Goal: Task Accomplishment & Management: Manage account settings

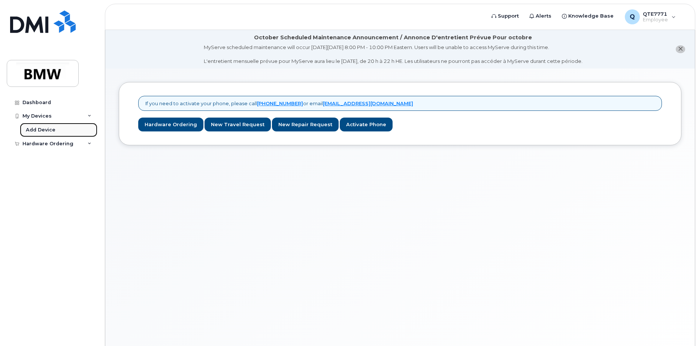
click at [43, 124] on link "Add Device" at bounding box center [59, 130] width 78 height 14
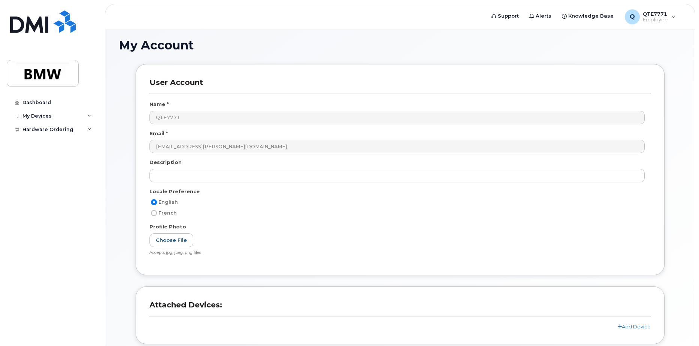
scroll to position [104, 0]
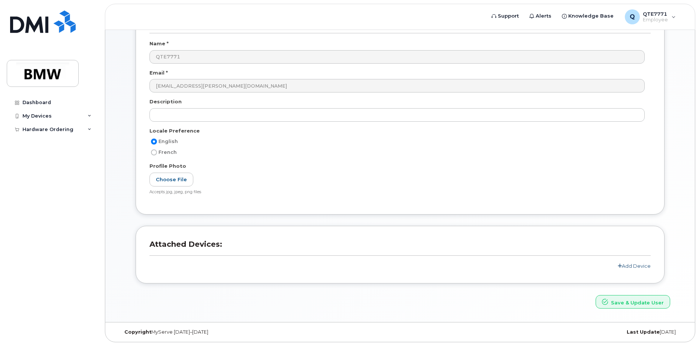
click at [641, 268] on link "Add Device" at bounding box center [634, 266] width 33 height 6
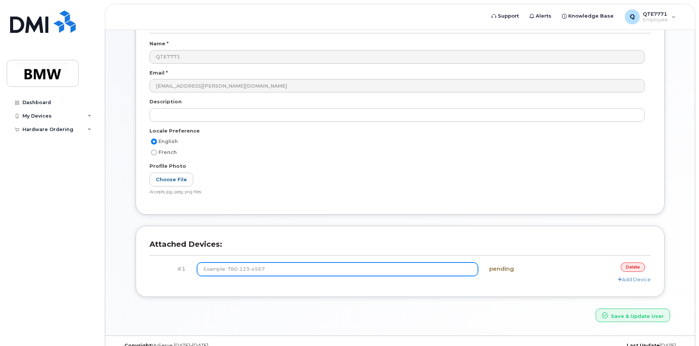
click at [292, 268] on input at bounding box center [338, 269] width 282 height 13
type input "(8"
type input "(864) 837-0830"
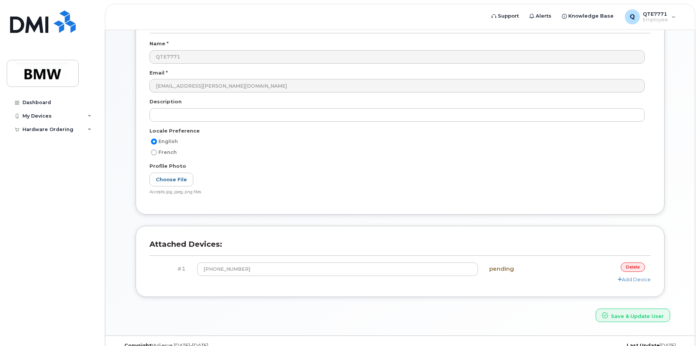
click at [509, 285] on div "Attached Devices: #1 (864) 837-0830 pending delete Add Device" at bounding box center [400, 261] width 529 height 71
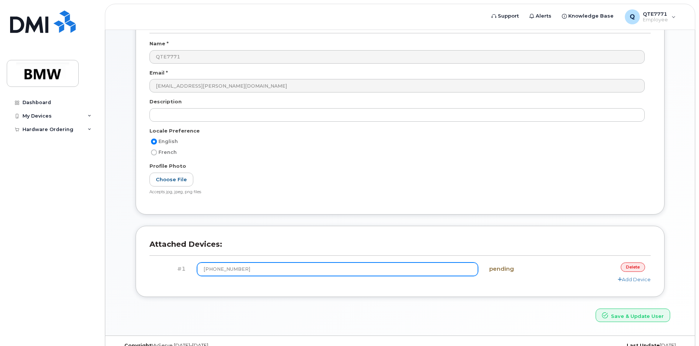
click at [432, 265] on input "(864) 837-0830" at bounding box center [338, 269] width 282 height 13
click at [596, 309] on button "Save & Update User" at bounding box center [633, 316] width 75 height 14
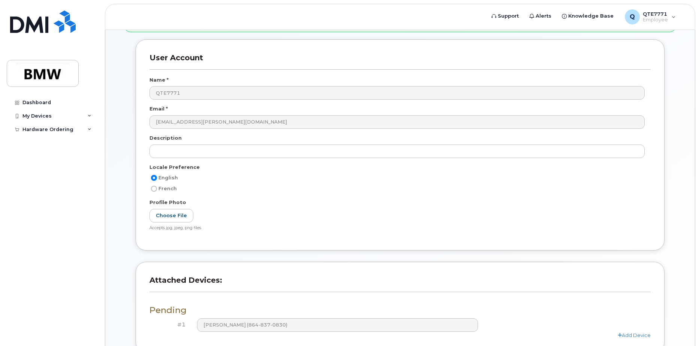
scroll to position [169, 0]
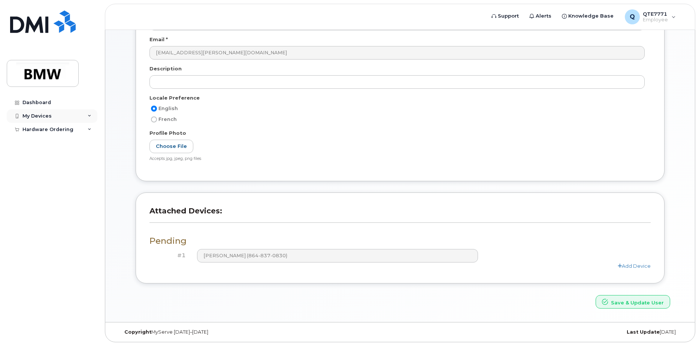
click at [87, 117] on div "My Devices" at bounding box center [52, 115] width 91 height 13
click at [29, 115] on div "My Devices" at bounding box center [36, 116] width 29 height 6
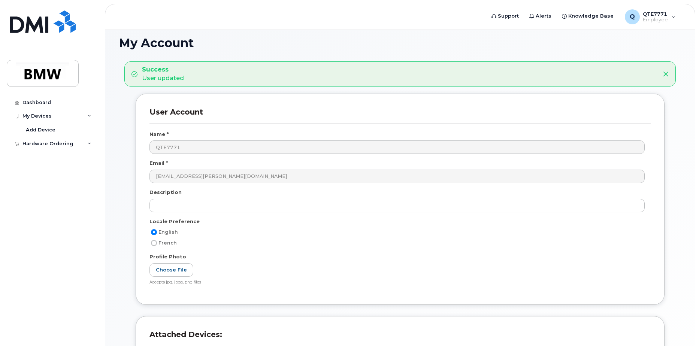
scroll to position [0, 0]
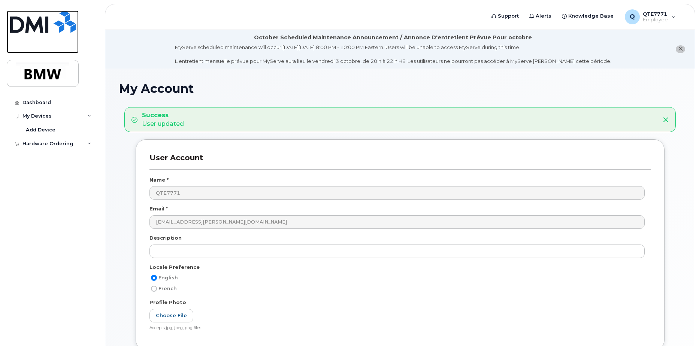
click at [45, 26] on img at bounding box center [43, 21] width 66 height 22
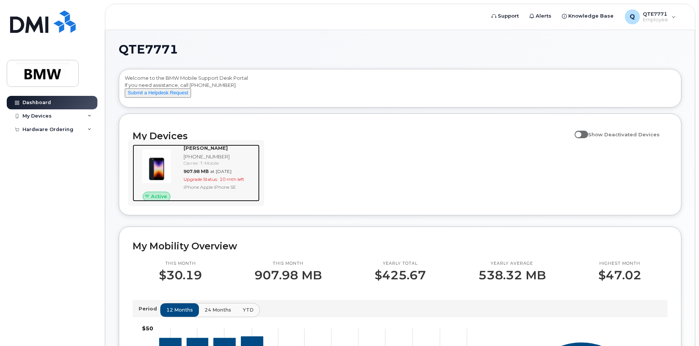
click at [198, 151] on strong "[PERSON_NAME]" at bounding box center [206, 148] width 44 height 6
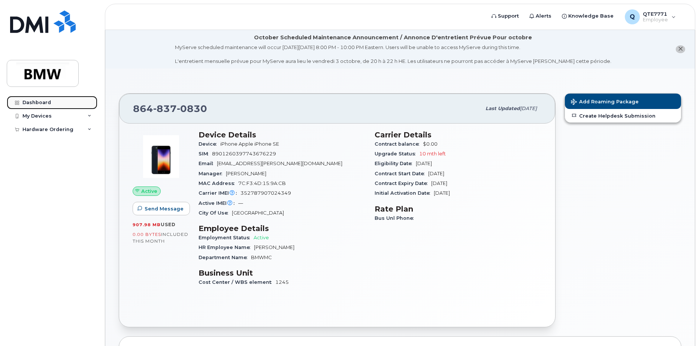
click at [33, 104] on div "Dashboard" at bounding box center [36, 103] width 28 height 6
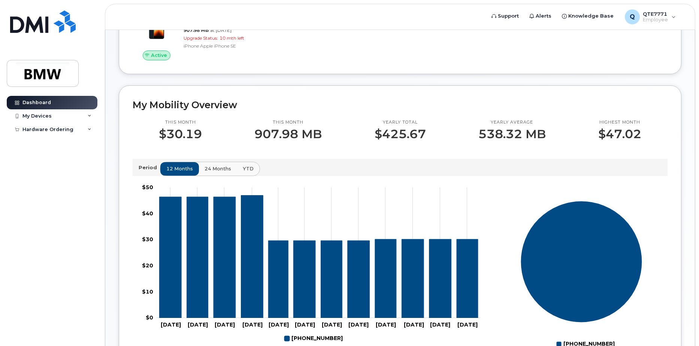
scroll to position [150, 0]
